Goal: Task Accomplishment & Management: Use online tool/utility

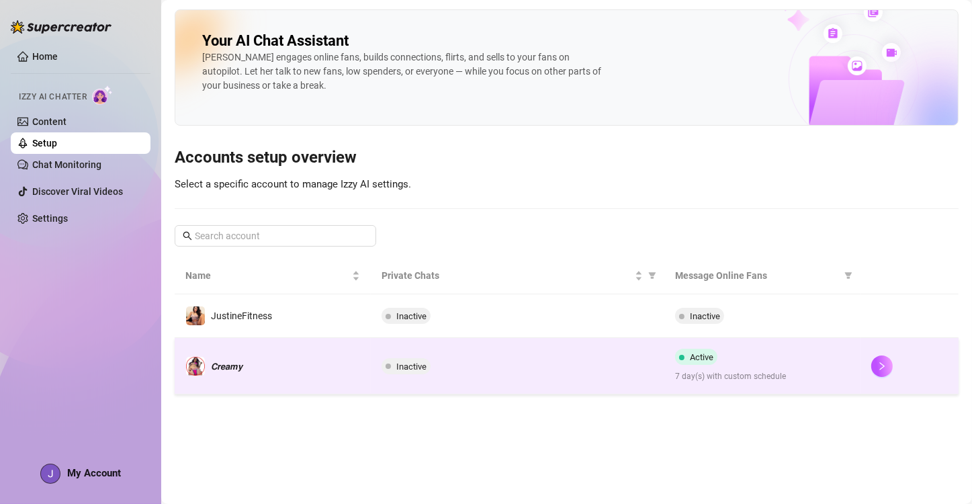
click at [552, 356] on td "Inactive" at bounding box center [518, 366] width 294 height 56
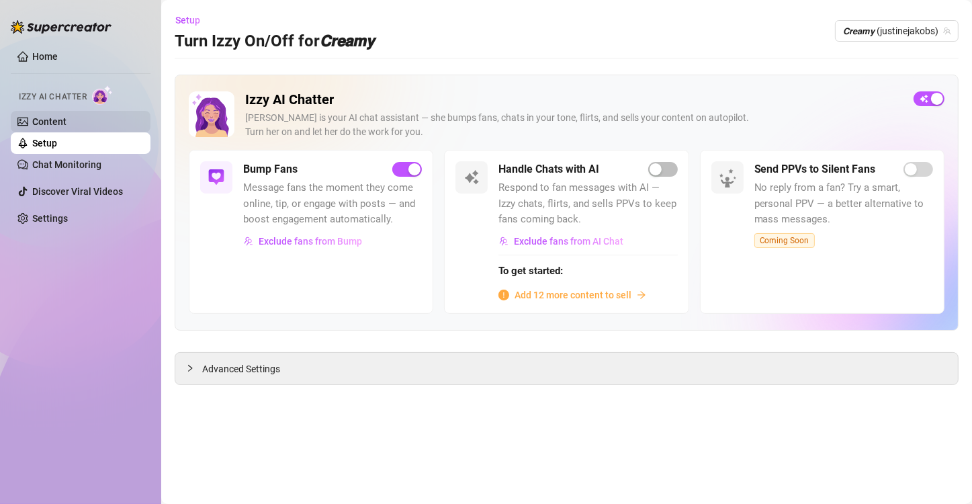
click at [67, 126] on link "Content" at bounding box center [49, 121] width 34 height 11
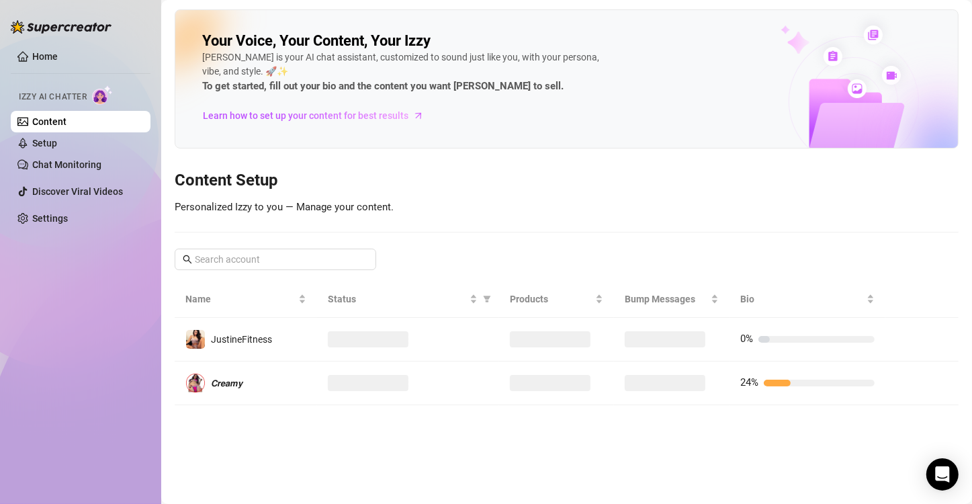
click at [67, 118] on link "Content" at bounding box center [49, 121] width 34 height 11
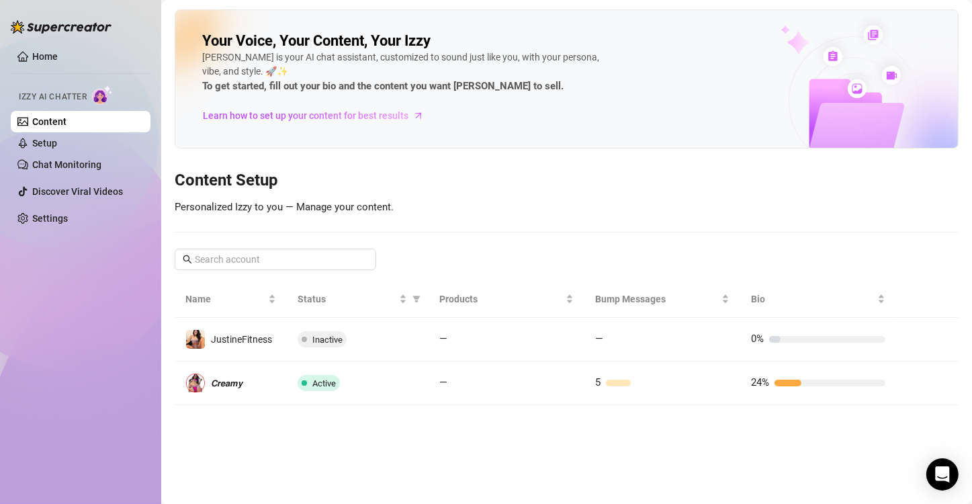
click at [67, 123] on link "Content" at bounding box center [49, 121] width 34 height 11
click at [57, 142] on link "Setup" at bounding box center [44, 143] width 25 height 11
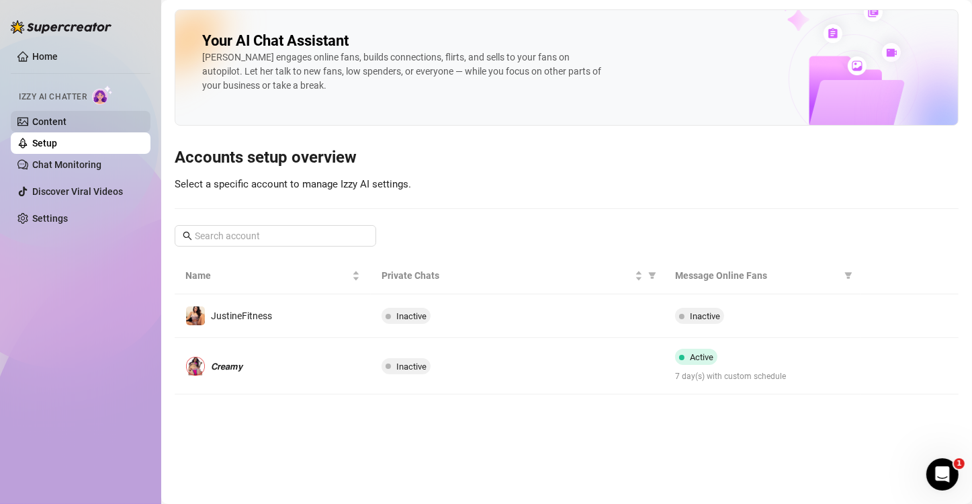
click at [67, 122] on link "Content" at bounding box center [49, 121] width 34 height 11
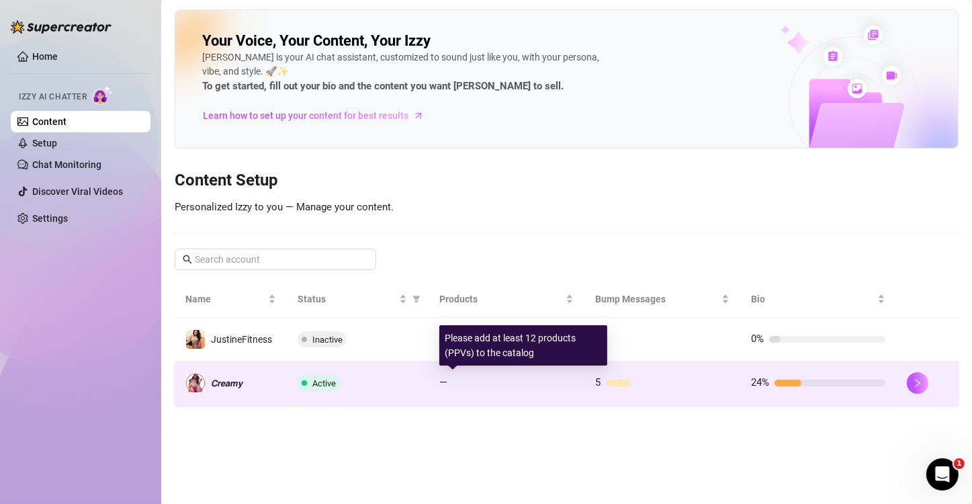
click at [497, 388] on div "—" at bounding box center [506, 383] width 134 height 16
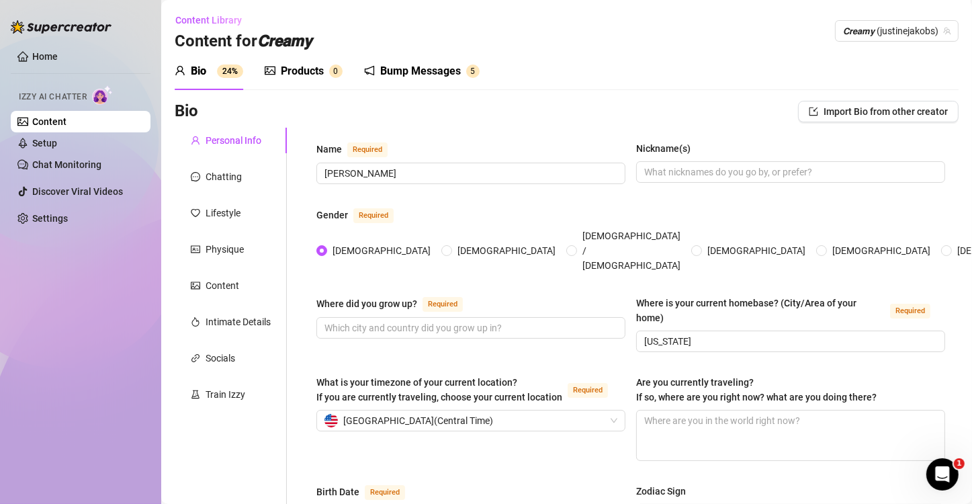
click at [434, 70] on div "Bump Messages" at bounding box center [420, 71] width 81 height 16
